Goal: Task Accomplishment & Management: Manage account settings

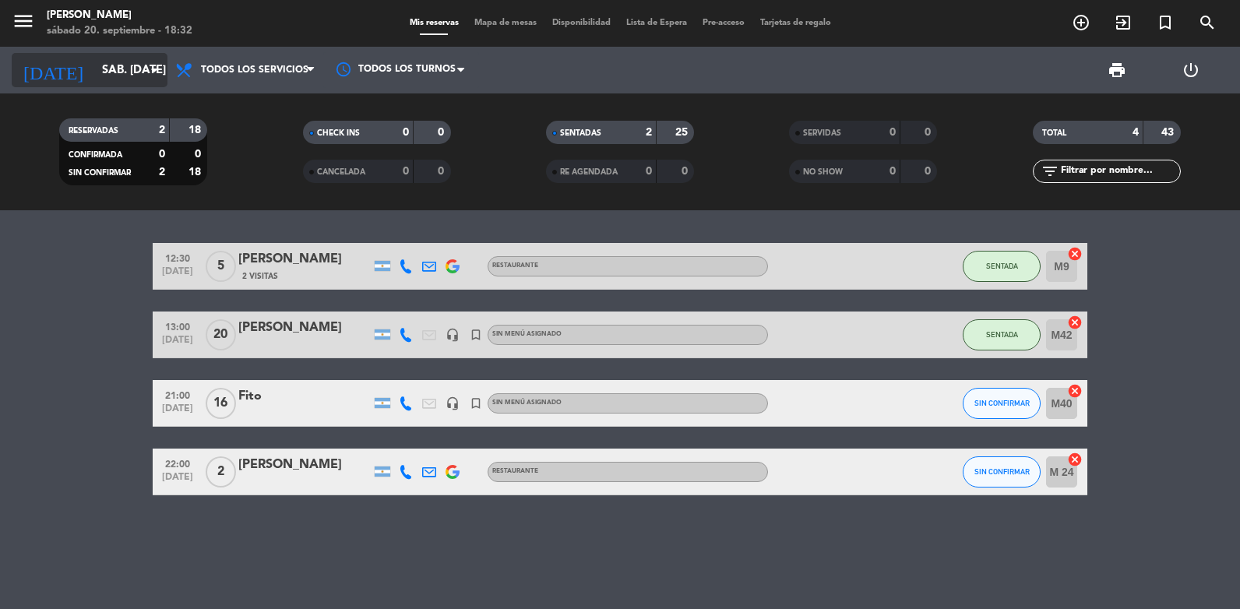
click at [118, 63] on input "sáb. [DATE]" at bounding box center [169, 70] width 150 height 29
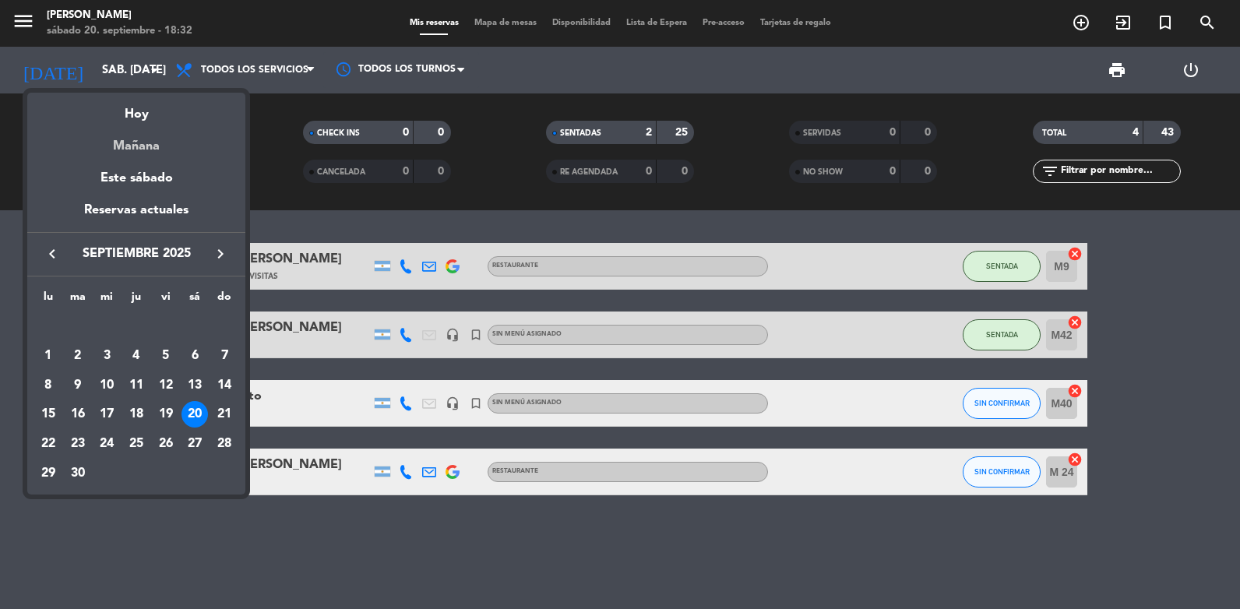
click at [152, 136] on div "Mañana" at bounding box center [136, 141] width 218 height 32
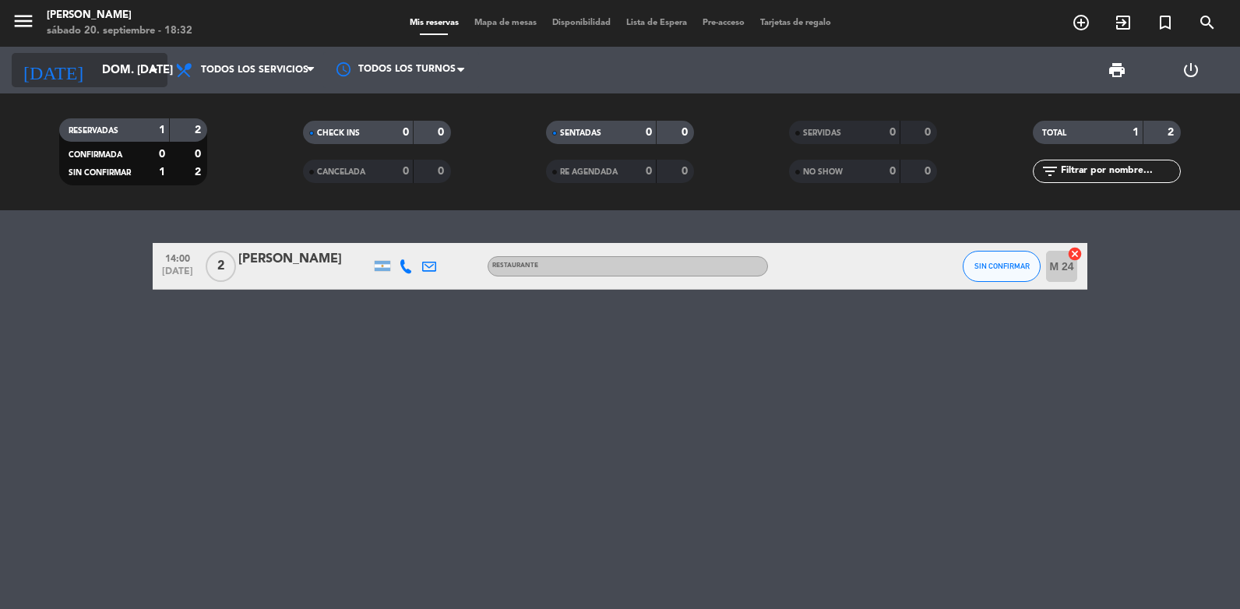
click at [94, 77] on input "dom. [DATE]" at bounding box center [169, 70] width 150 height 29
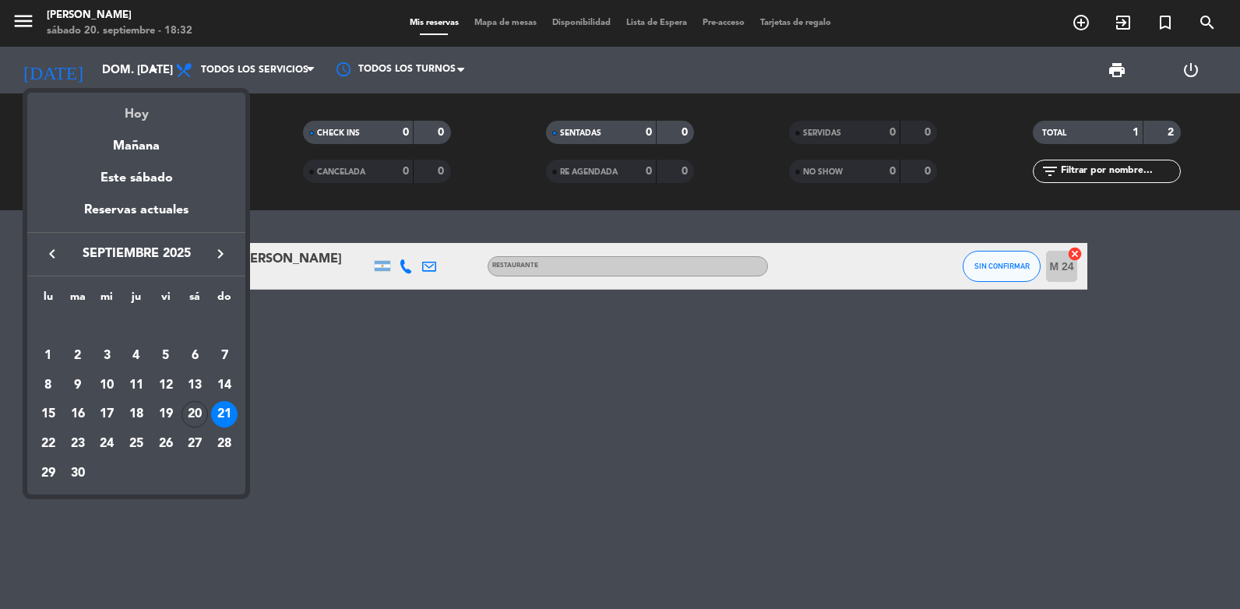
click at [96, 104] on div "Hoy" at bounding box center [136, 109] width 218 height 32
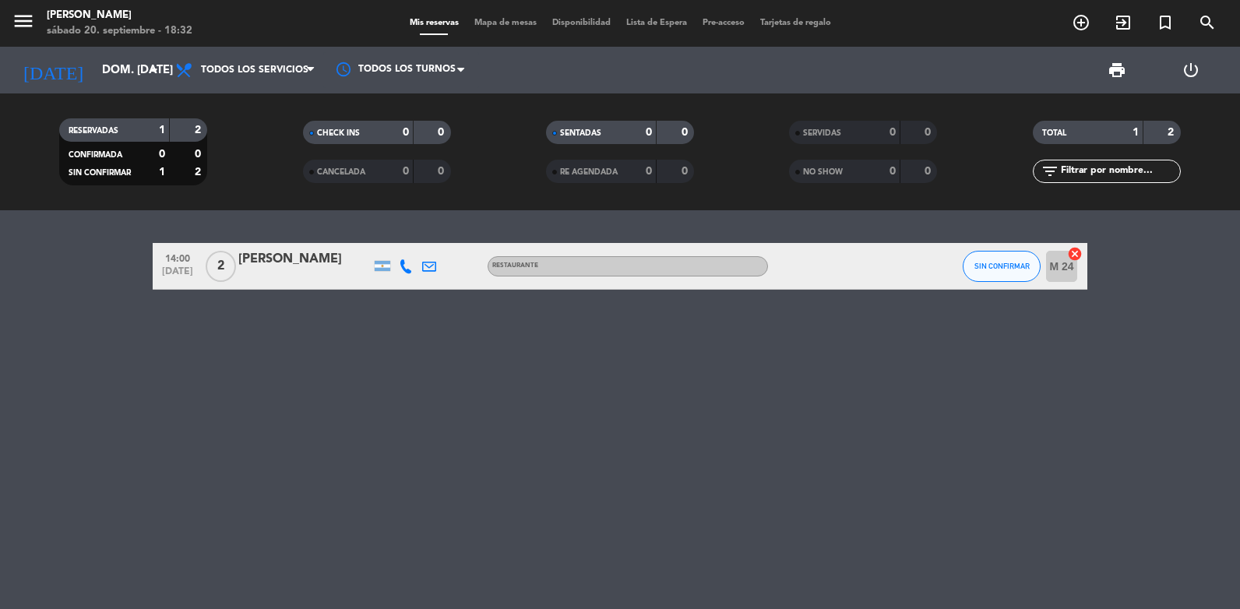
type input "sáb. [DATE]"
